Goal: Information Seeking & Learning: Check status

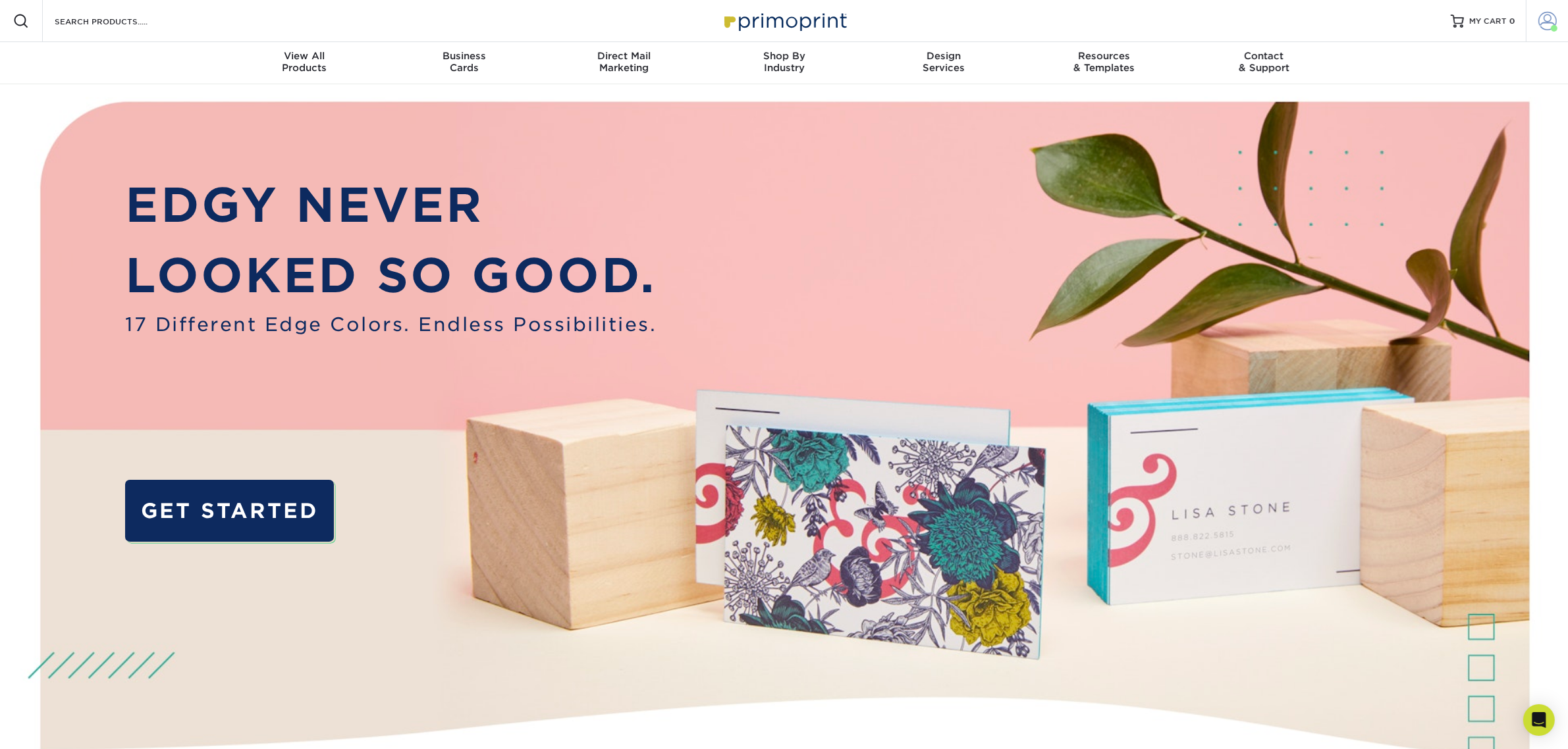
click at [1543, 24] on span at bounding box center [1548, 21] width 19 height 19
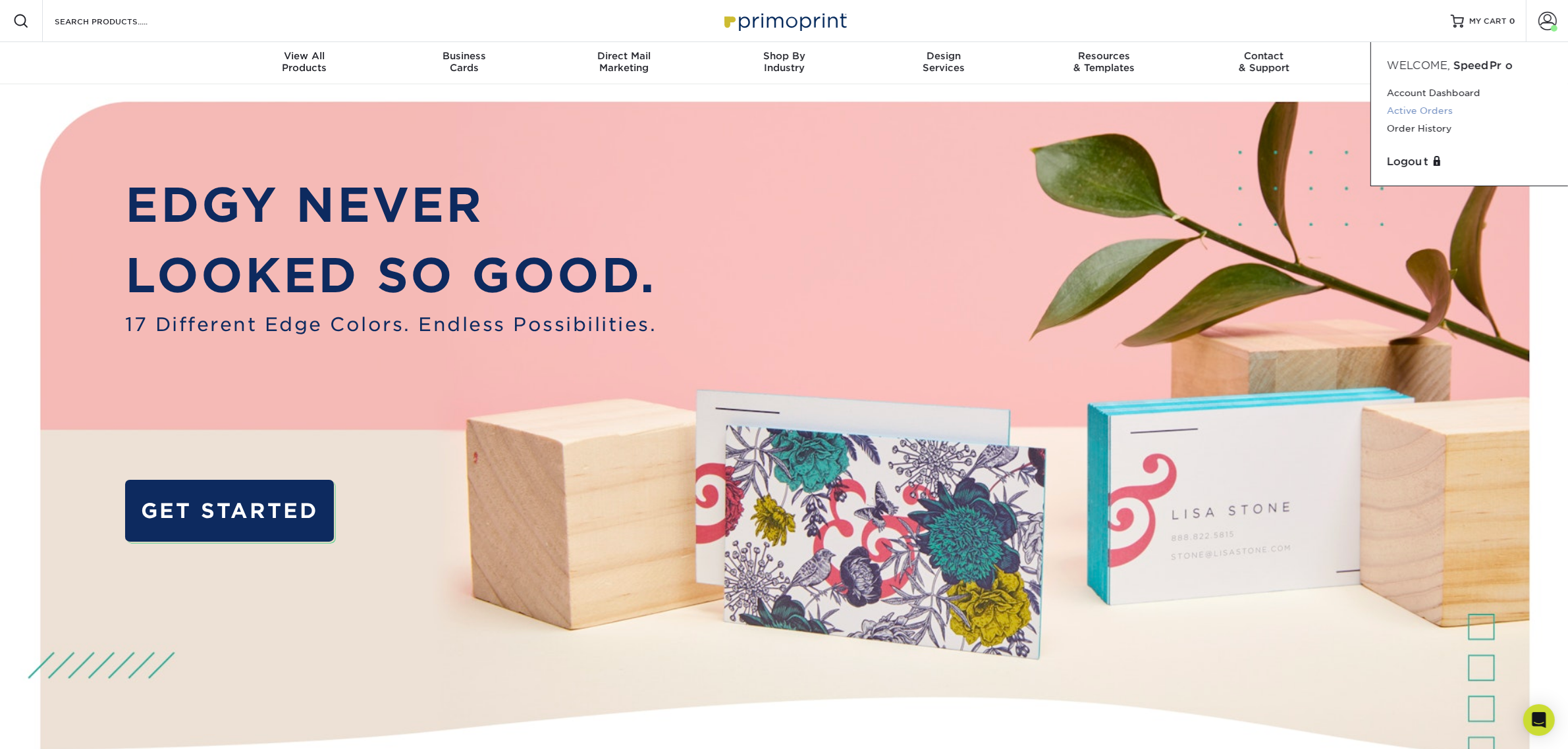
click at [1416, 113] on link "Active Orders" at bounding box center [1470, 111] width 166 height 18
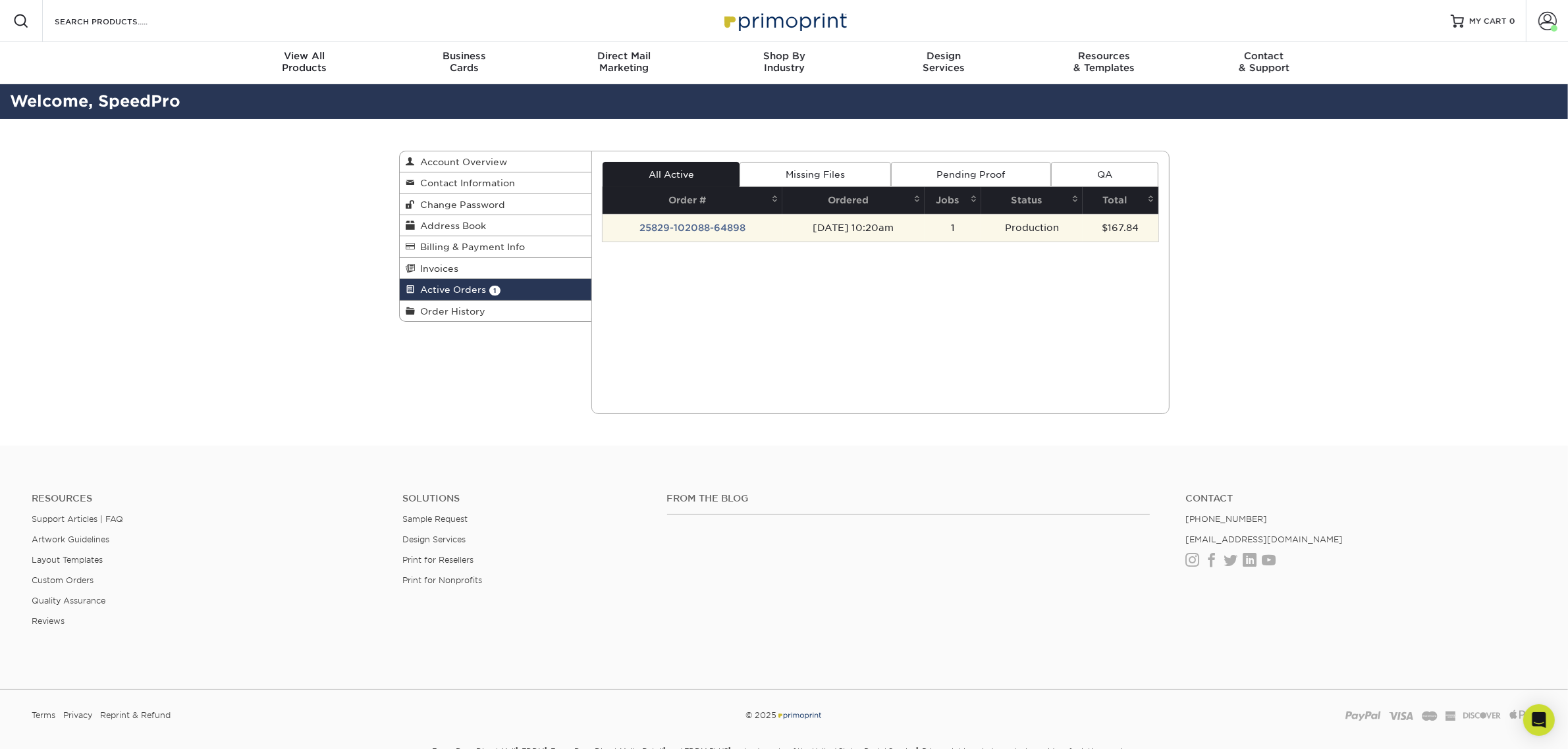
click at [706, 225] on td "25829-102088-64898" at bounding box center [692, 227] width 180 height 28
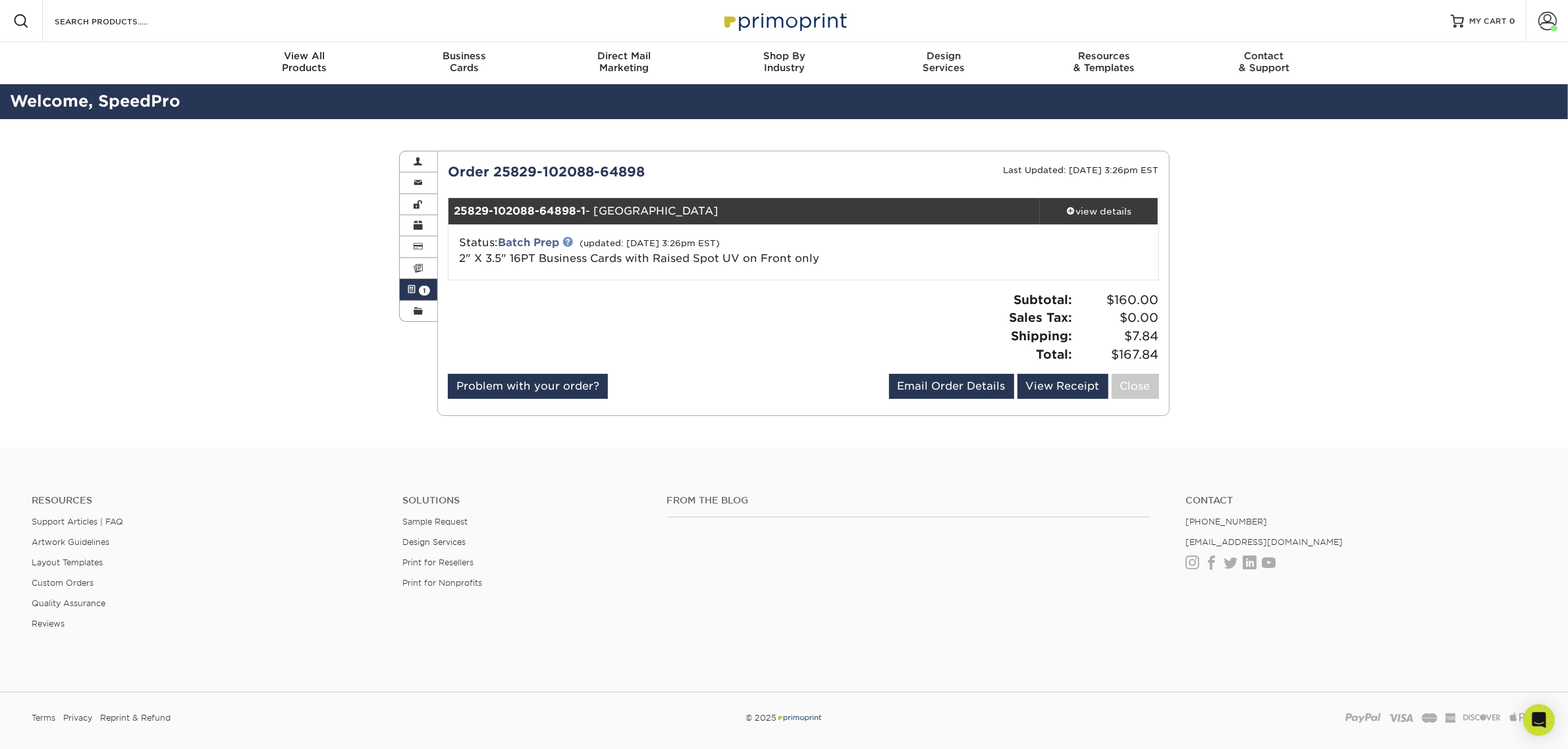
click at [569, 241] on link at bounding box center [568, 242] width 10 height 10
click at [1141, 224] on link "view details" at bounding box center [1099, 211] width 118 height 26
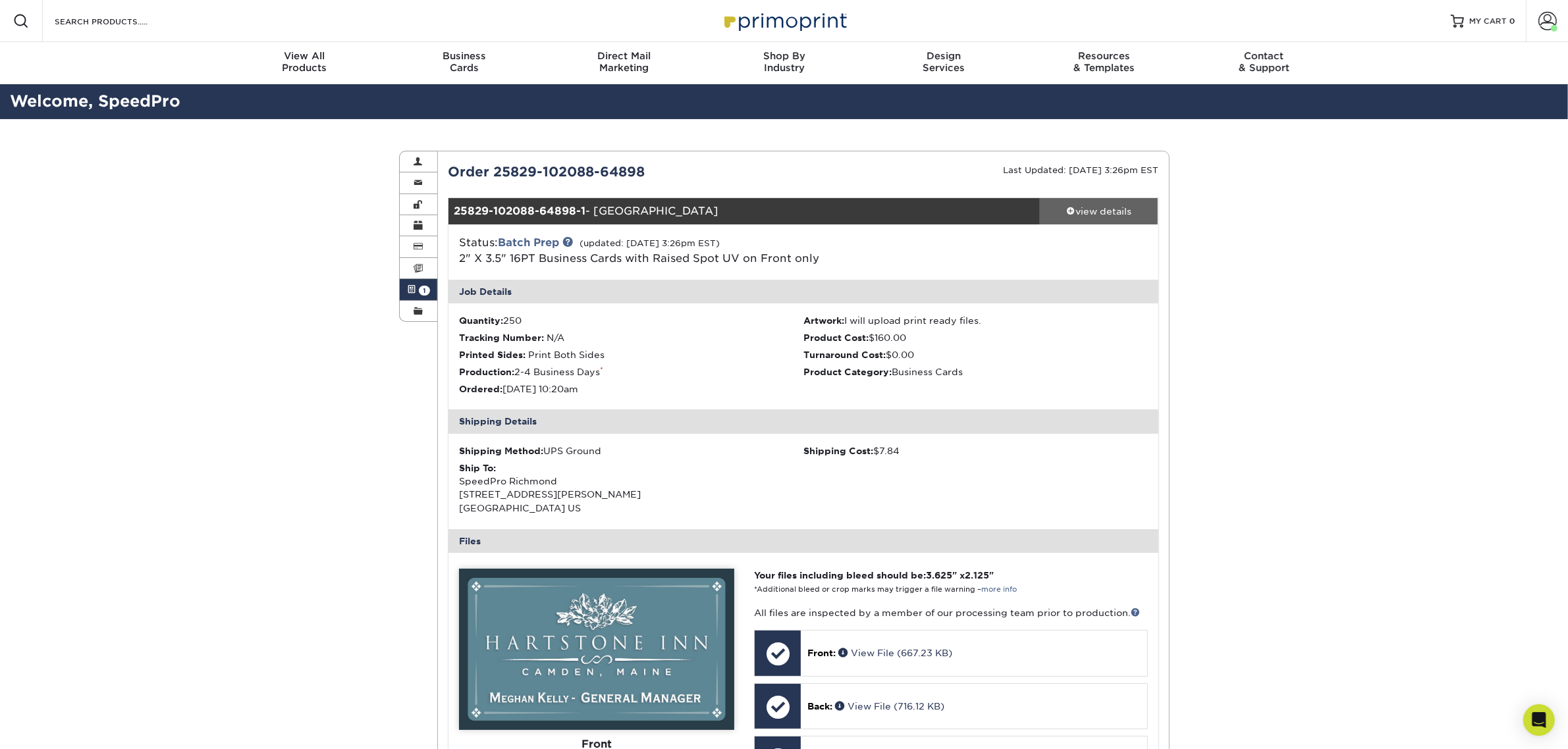
click at [1140, 222] on link "view details" at bounding box center [1099, 211] width 118 height 26
